Goal: Information Seeking & Learning: Learn about a topic

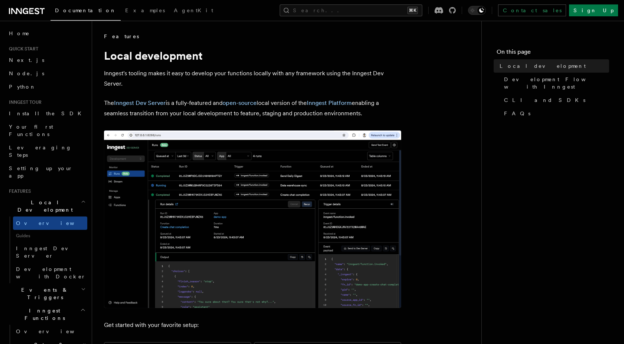
scroll to position [112, 0]
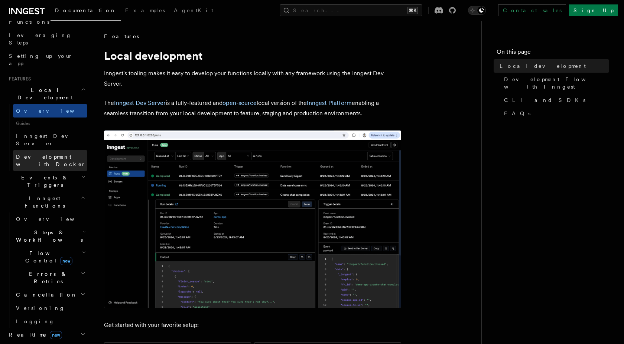
click at [37, 154] on span "Development with Docker" at bounding box center [51, 160] width 70 height 13
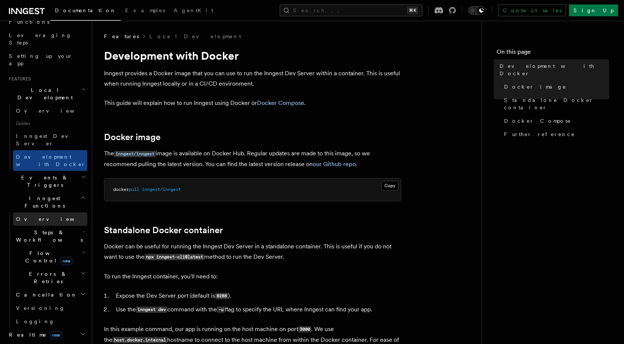
click at [29, 216] on span "Overview" at bounding box center [54, 219] width 76 height 6
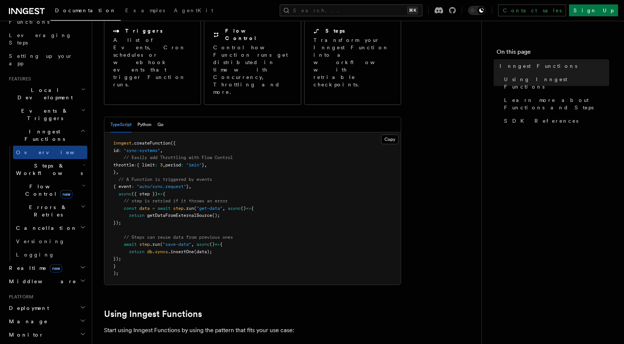
scroll to position [96, 0]
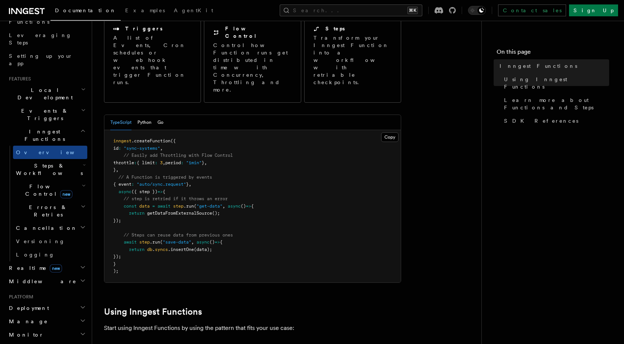
click at [71, 159] on h2 "Steps & Workflows" at bounding box center [50, 169] width 74 height 21
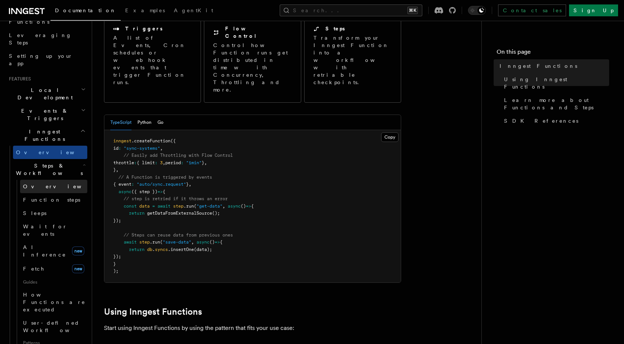
click at [61, 180] on link "Overview" at bounding box center [53, 186] width 67 height 13
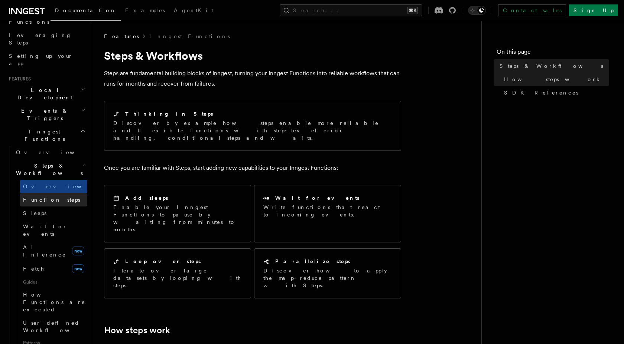
click at [56, 197] on span "Function steps" at bounding box center [51, 200] width 57 height 6
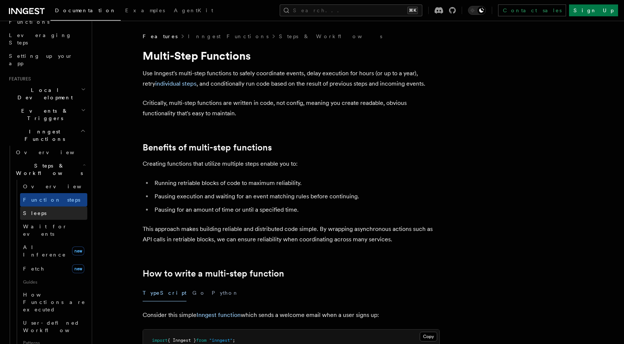
click at [49, 207] on link "Sleeps" at bounding box center [53, 213] width 67 height 13
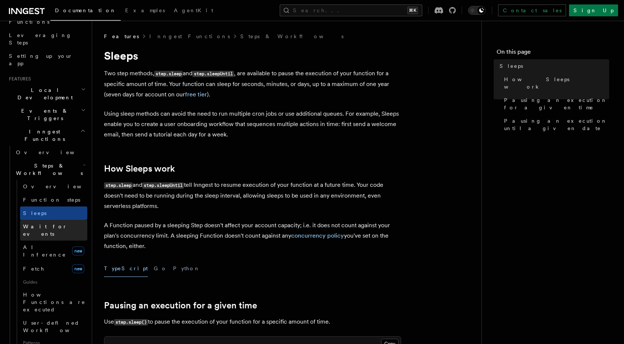
click at [47, 220] on link "Wait for events" at bounding box center [53, 230] width 67 height 21
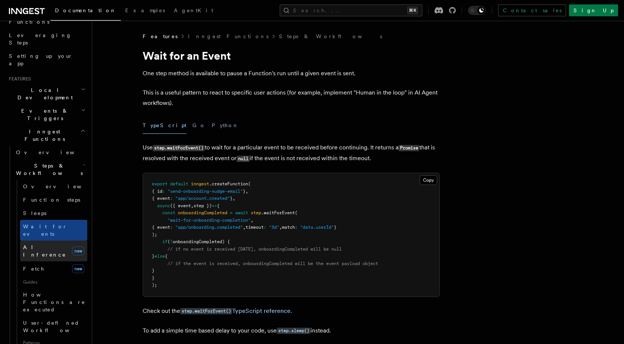
click at [45, 245] on span "AI Inference" at bounding box center [44, 251] width 43 height 13
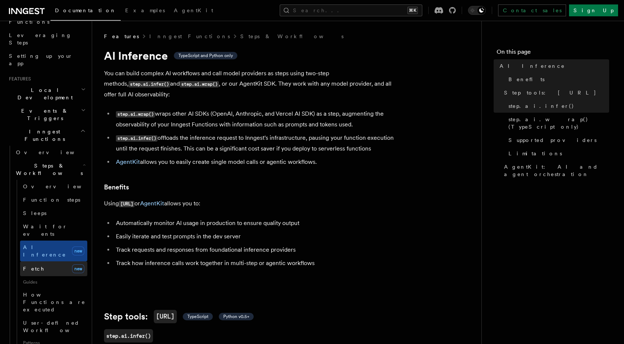
click at [49, 262] on link "Fetch new" at bounding box center [53, 269] width 67 height 15
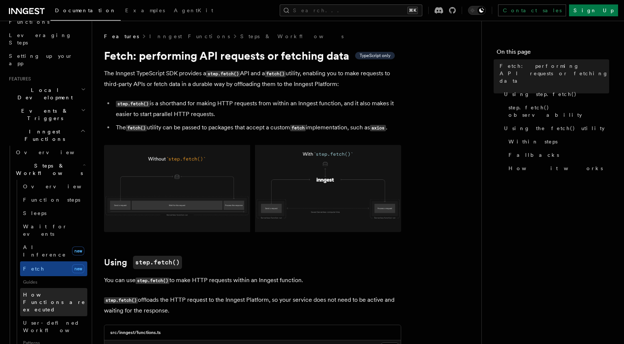
click at [55, 291] on span "How Functions are executed" at bounding box center [55, 302] width 64 height 22
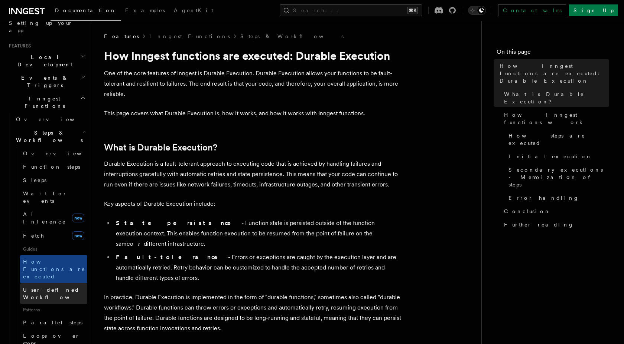
scroll to position [265, 0]
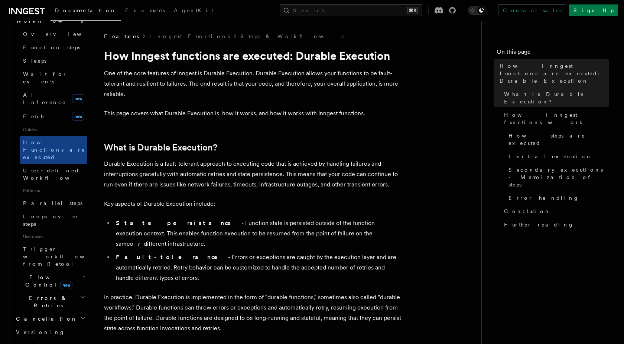
click at [60, 281] on span "new" at bounding box center [66, 285] width 12 height 8
click at [49, 292] on link "Overview" at bounding box center [53, 298] width 67 height 13
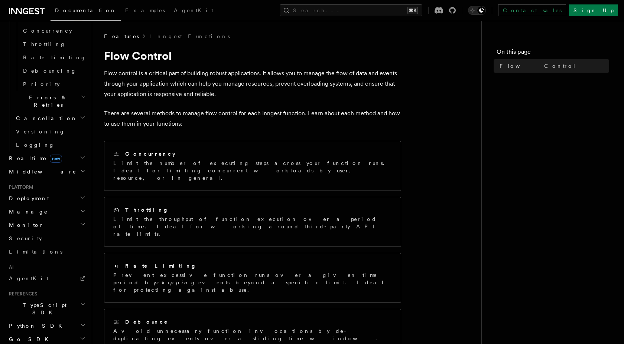
scroll to position [344, 0]
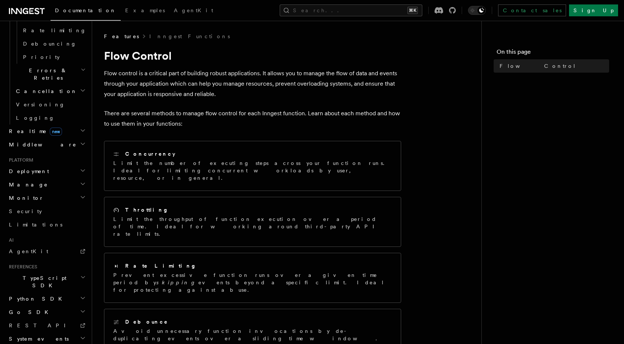
click at [40, 292] on h2 "Python SDK" at bounding box center [46, 298] width 81 height 13
click at [46, 272] on h2 "TypeScript SDK" at bounding box center [46, 282] width 81 height 21
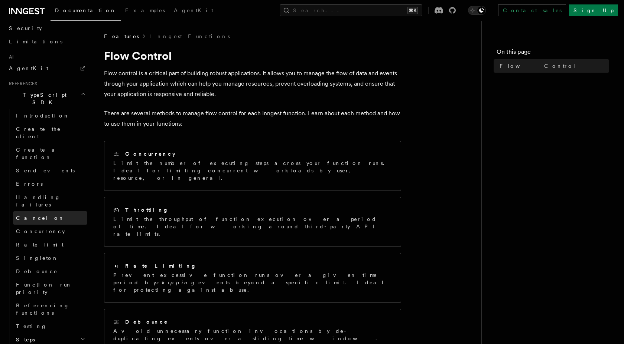
scroll to position [556, 0]
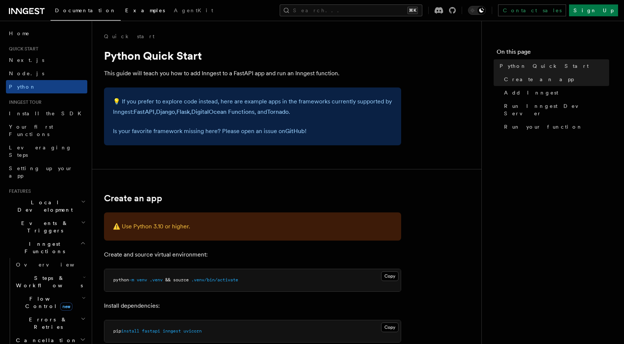
click at [125, 9] on span "Examples" at bounding box center [145, 10] width 40 height 6
